Goal: Check status: Check status

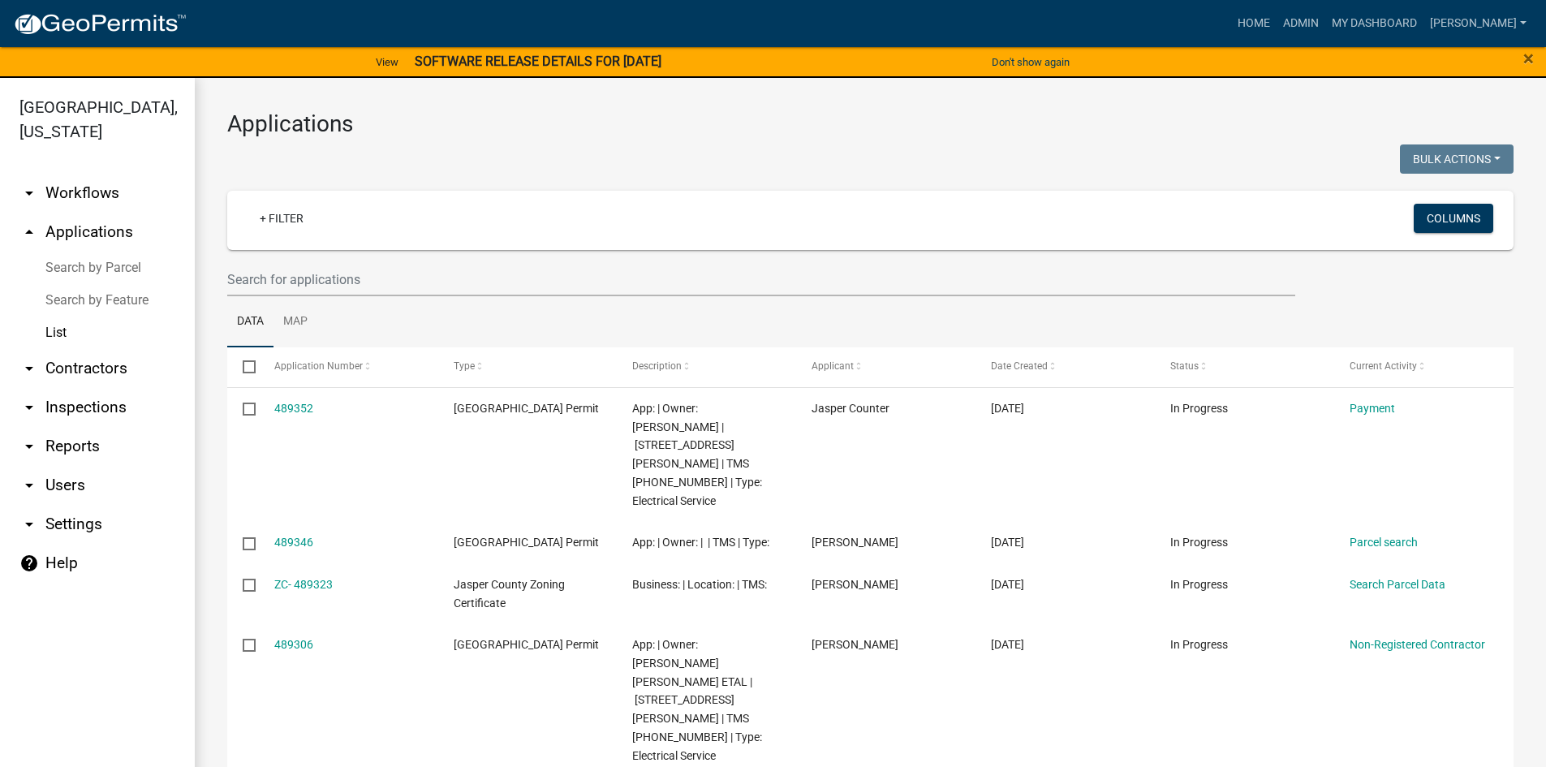
select select "3: 100"
click at [293, 270] on input "text" at bounding box center [761, 279] width 1068 height 33
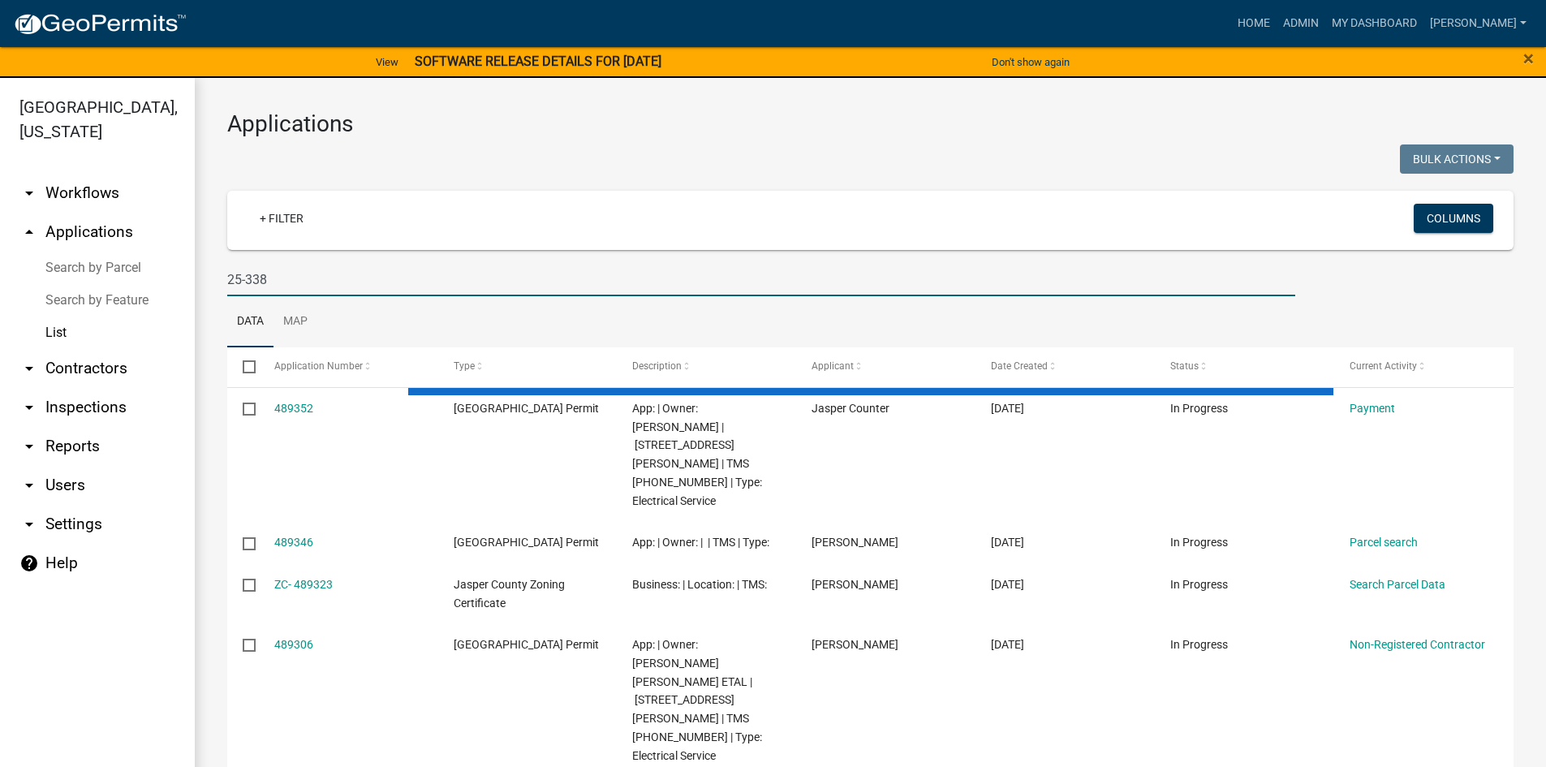
type input "25-338"
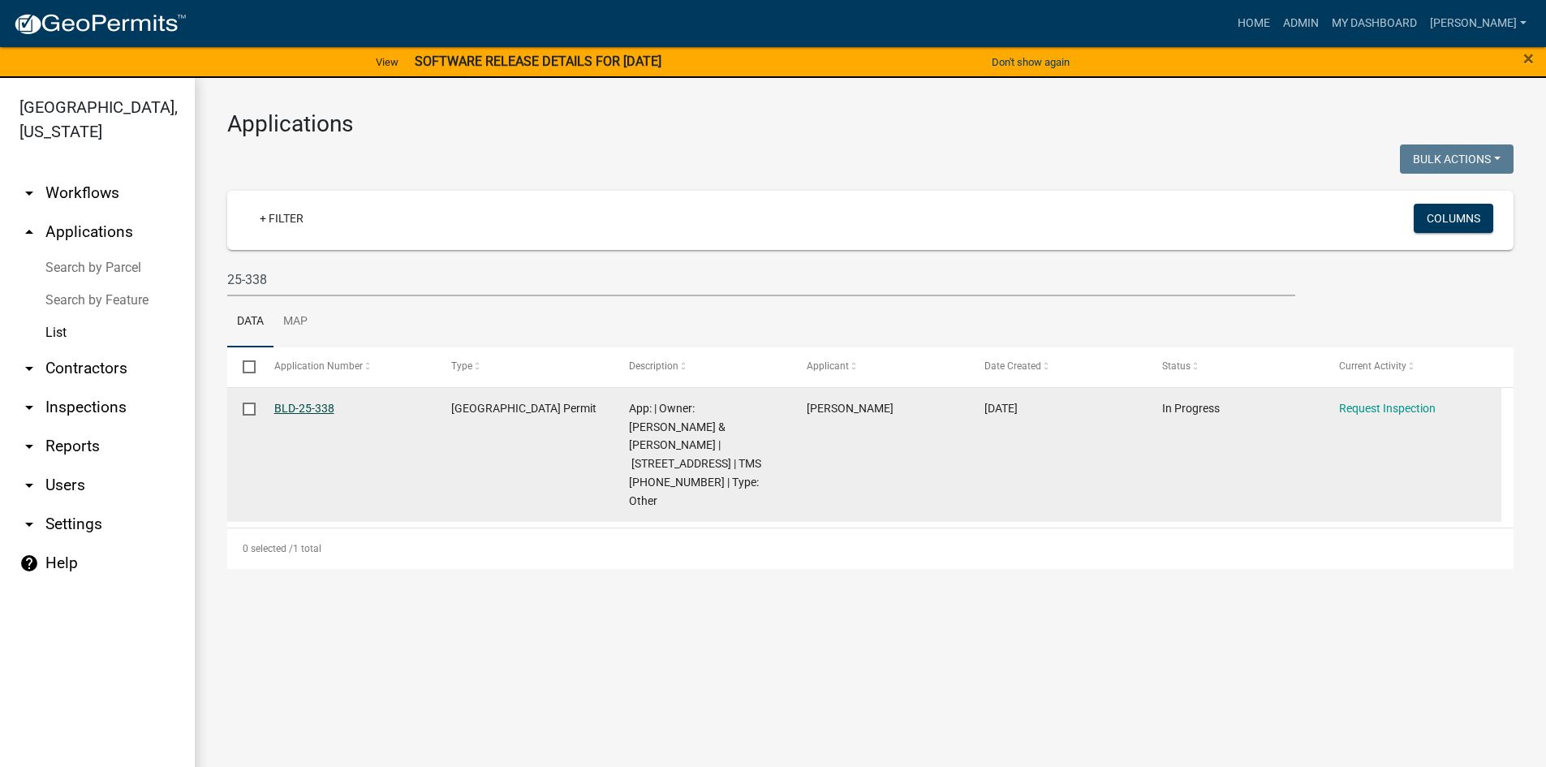
click at [313, 407] on link "BLD-25-338" at bounding box center [304, 408] width 60 height 13
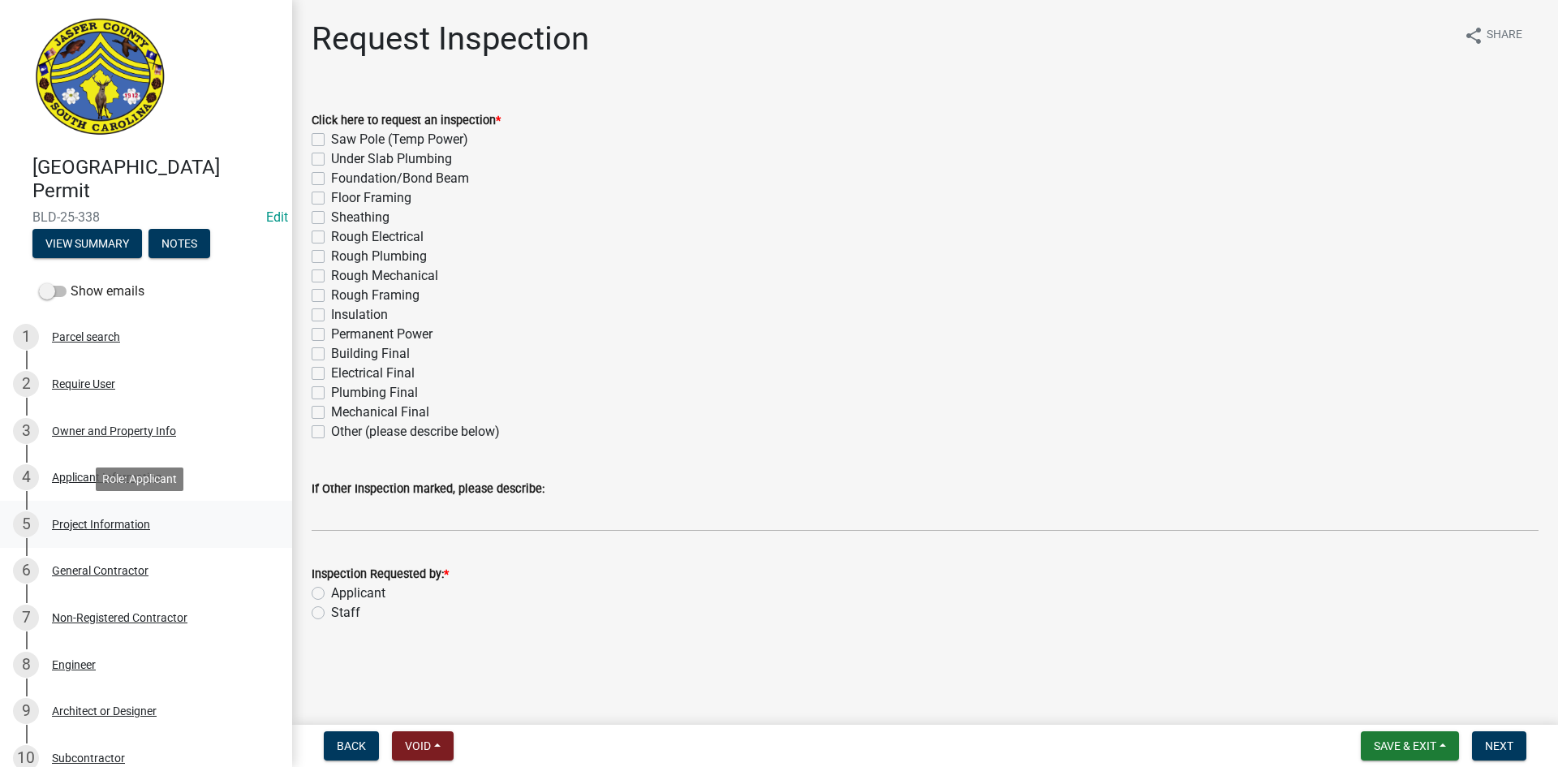
click at [106, 523] on div "Project Information" at bounding box center [101, 524] width 98 height 11
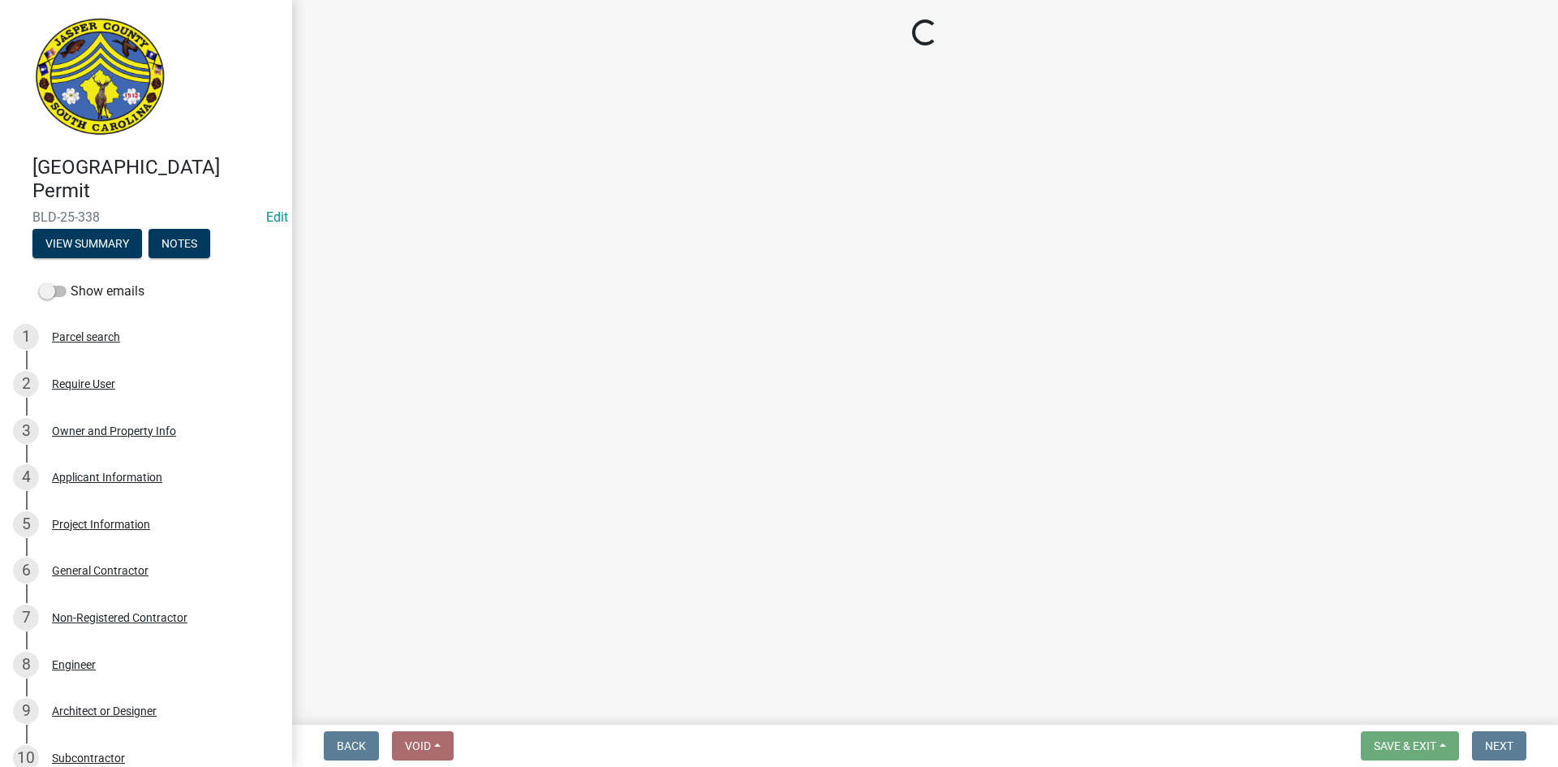
select select "6ab2409e-ebf5-4fc4-a3dd-d111df7f0e40"
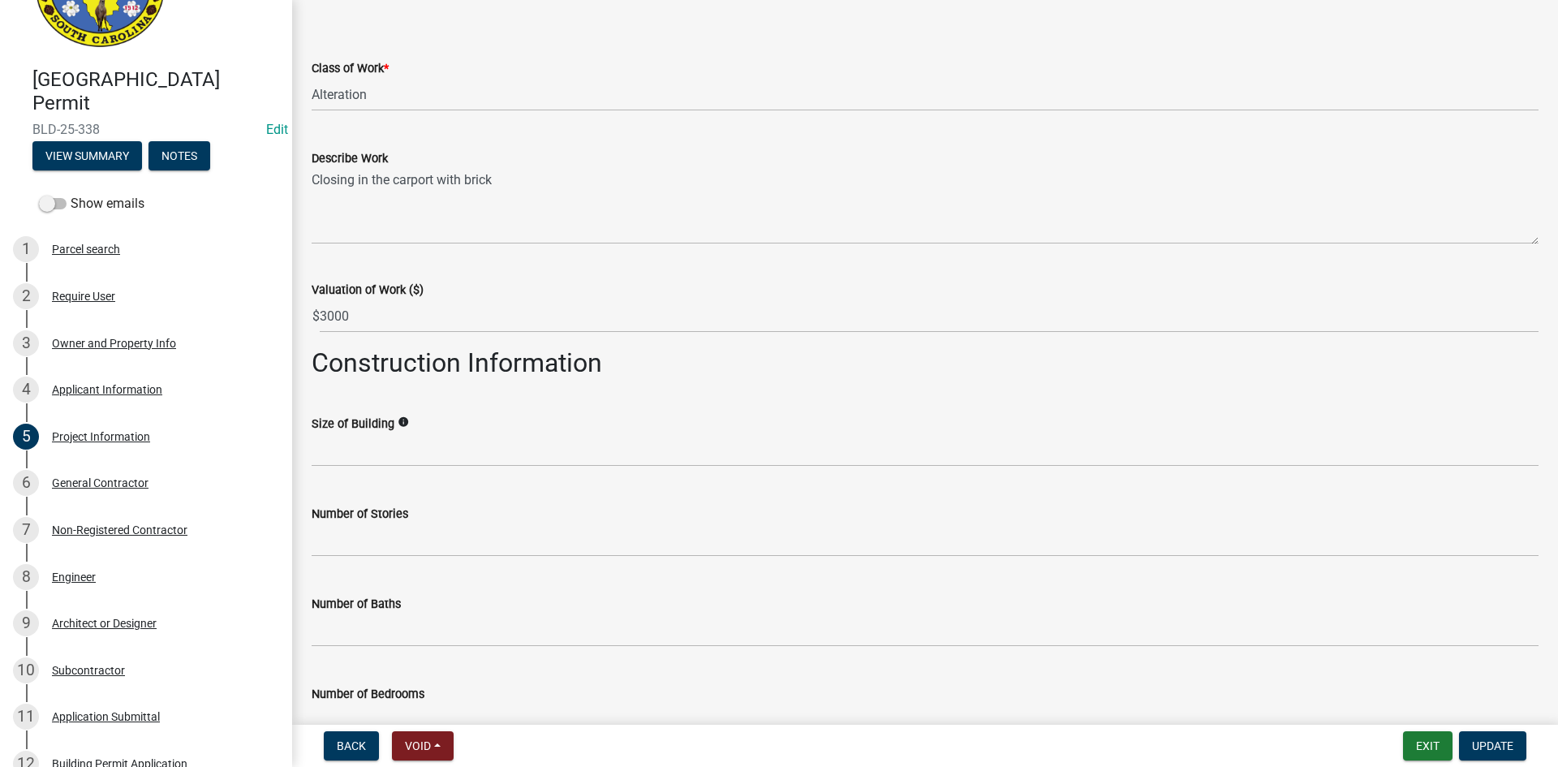
scroll to position [81, 0]
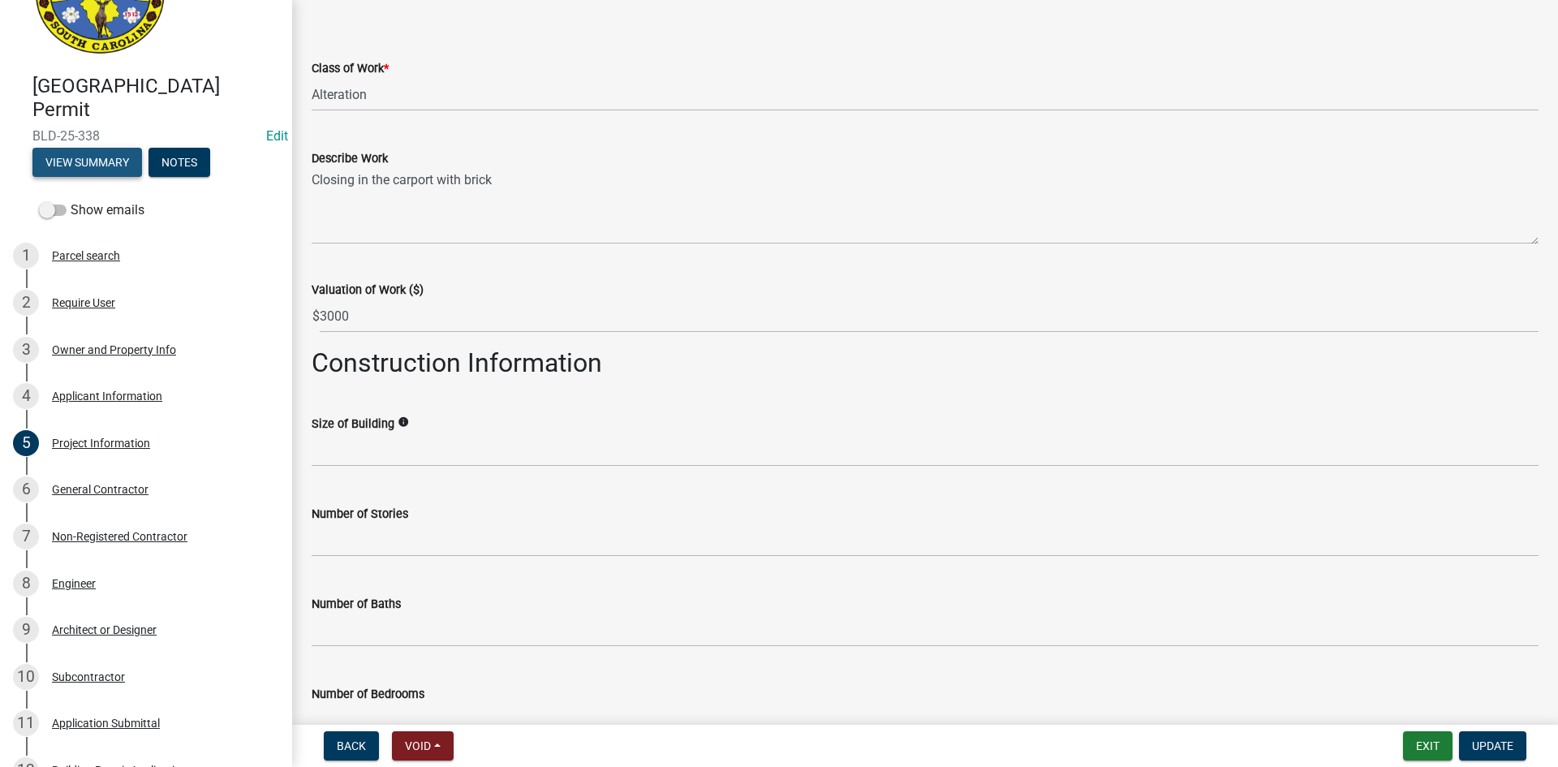
click at [101, 161] on button "View Summary" at bounding box center [87, 162] width 110 height 29
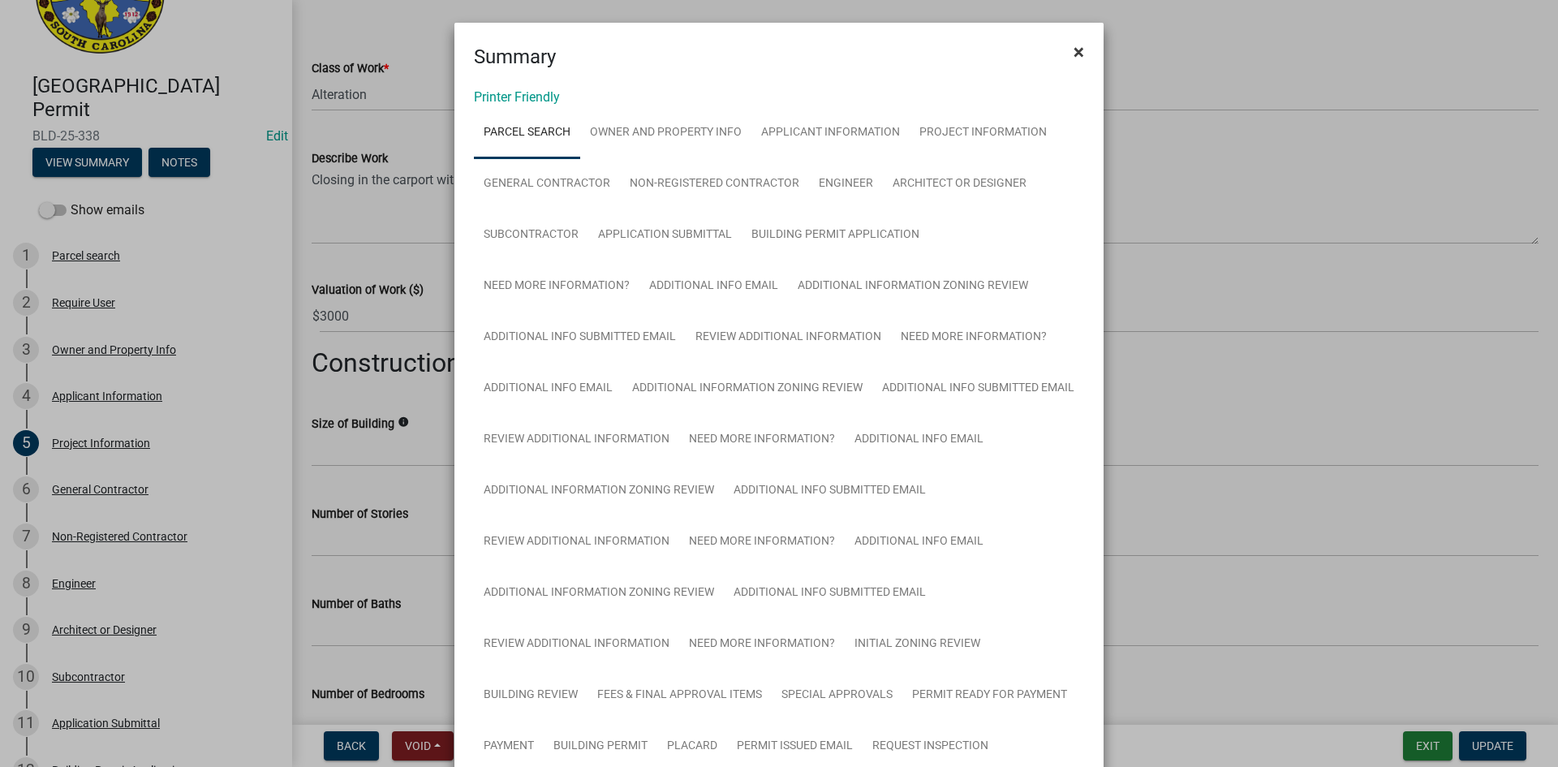
click at [1082, 46] on button "×" at bounding box center [1079, 51] width 37 height 45
